Goal: Transaction & Acquisition: Purchase product/service

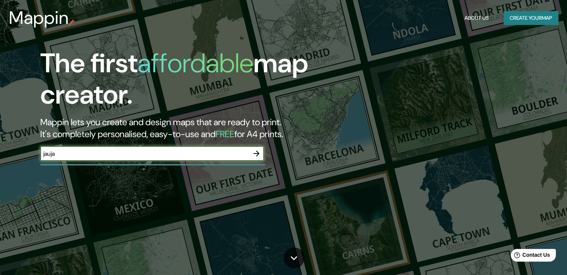
type input "jauja"
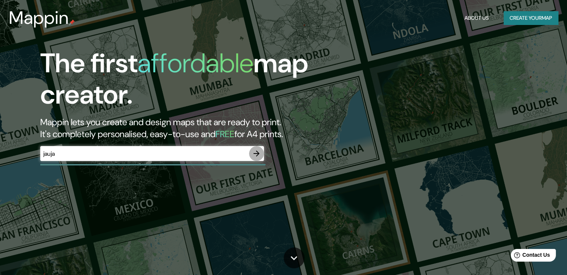
click at [255, 155] on icon "button" at bounding box center [256, 153] width 9 height 9
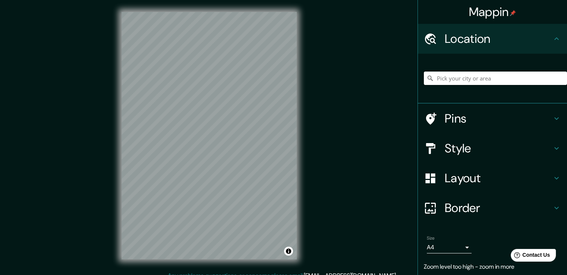
click at [434, 78] on input "Pick your city or area" at bounding box center [495, 78] width 143 height 13
paste input "[GEOGRAPHIC_DATA]"
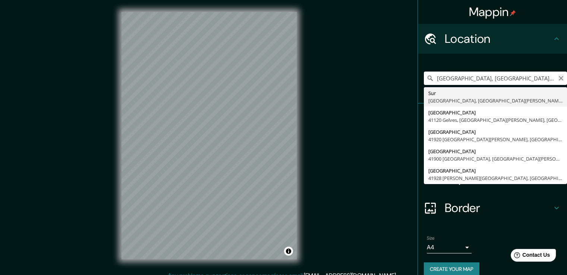
type input "[GEOGRAPHIC_DATA], [GEOGRAPHIC_DATA], [GEOGRAPHIC_DATA][PERSON_NAME], [GEOGRAPH…"
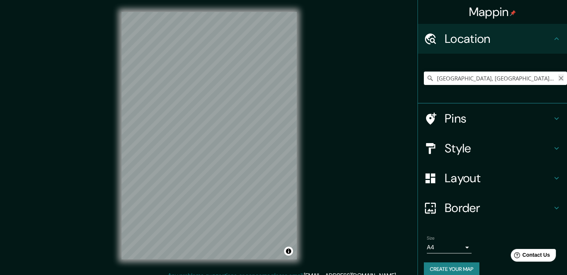
click at [558, 80] on icon "Clear" at bounding box center [561, 78] width 6 height 6
paste input "[GEOGRAPHIC_DATA]"
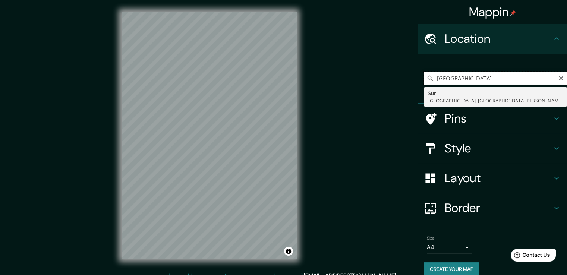
click at [545, 79] on input "[GEOGRAPHIC_DATA]" at bounding box center [495, 78] width 143 height 13
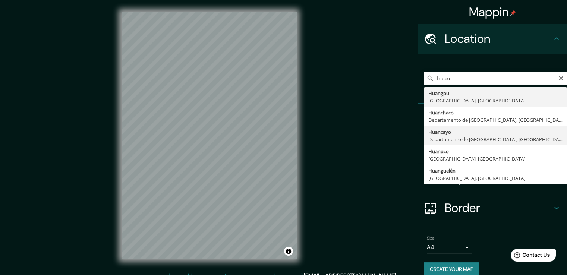
type input "Huancayo, [GEOGRAPHIC_DATA], [GEOGRAPHIC_DATA]"
